Goal: Information Seeking & Learning: Compare options

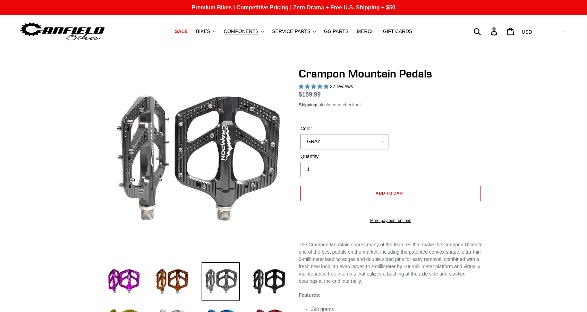
select select "highest-rating"
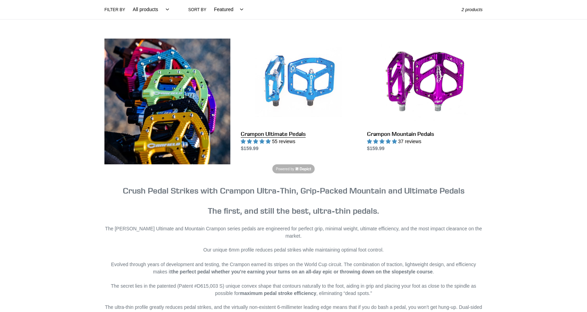
click at [299, 88] on link "Crampon Ultimate Pedals" at bounding box center [299, 96] width 116 height 114
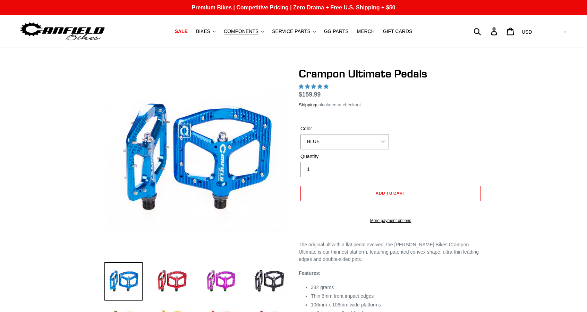
select select "highest-rating"
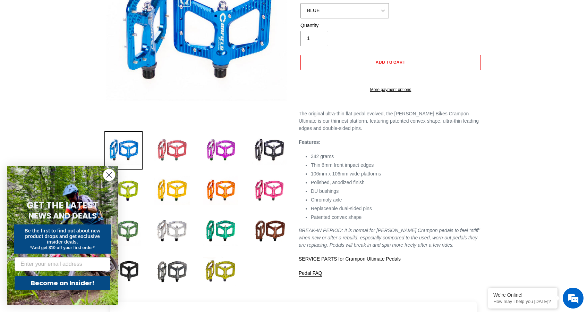
click at [158, 151] on img at bounding box center [172, 150] width 38 height 38
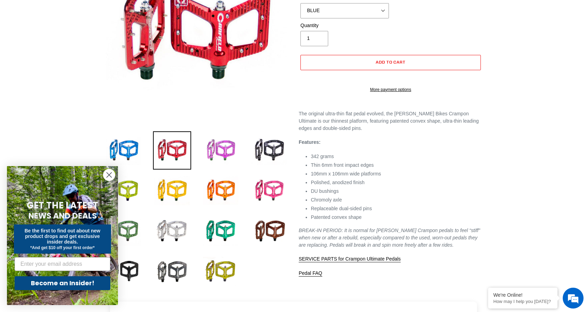
click at [226, 152] on img at bounding box center [221, 150] width 38 height 38
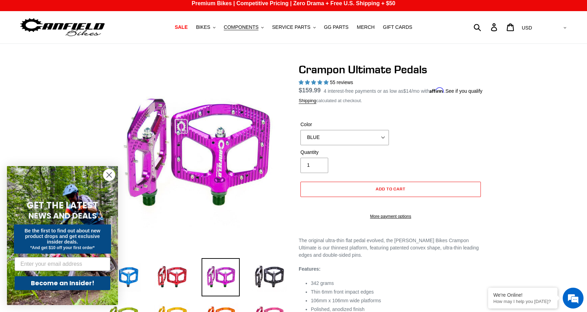
scroll to position [4, 0]
